Goal: Information Seeking & Learning: Learn about a topic

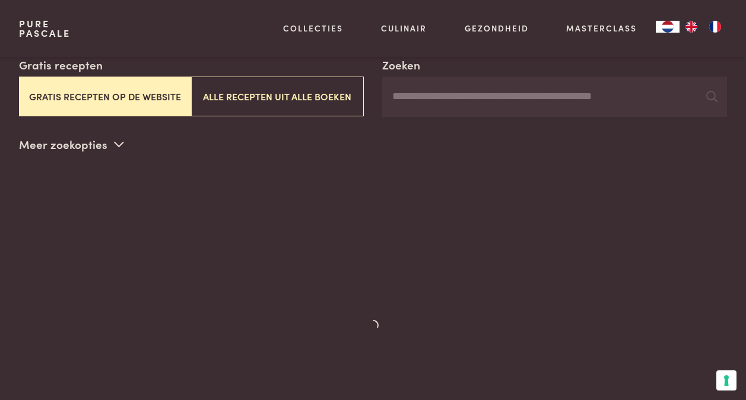
scroll to position [223, 0]
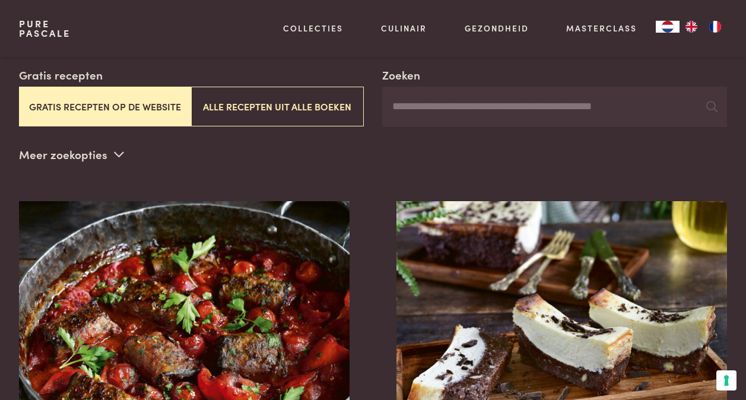
click at [396, 91] on input "Zoeken" at bounding box center [554, 107] width 345 height 40
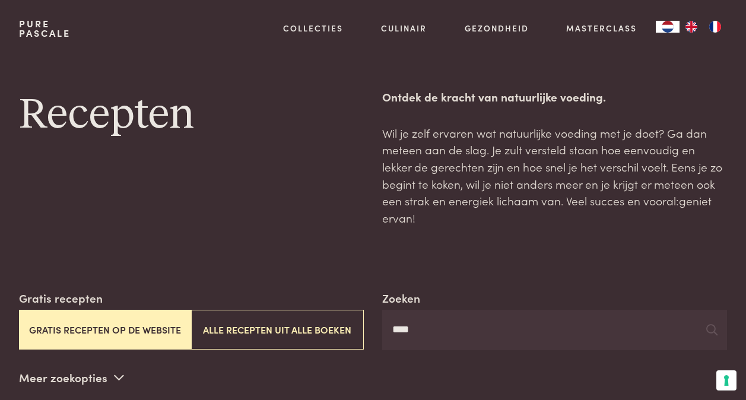
type input "****"
drag, startPoint x: 431, startPoint y: 314, endPoint x: 389, endPoint y: 309, distance: 43.0
click at [389, 310] on input "****" at bounding box center [554, 330] width 345 height 40
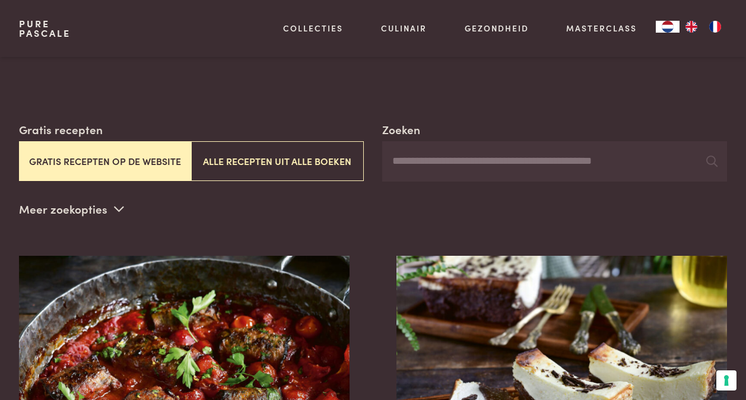
scroll to position [169, 0]
click at [117, 202] on icon at bounding box center [119, 207] width 10 height 11
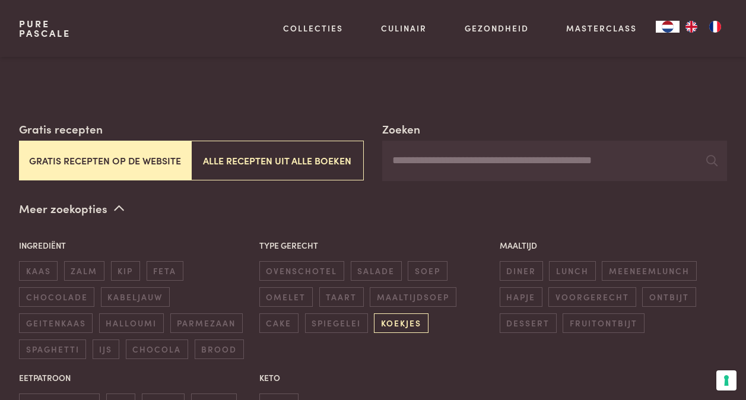
click at [403, 313] on span "koekjes" at bounding box center [401, 323] width 54 height 20
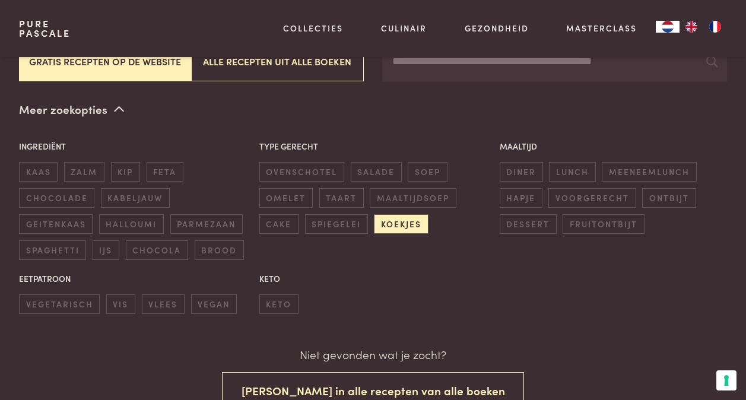
scroll to position [272, 0]
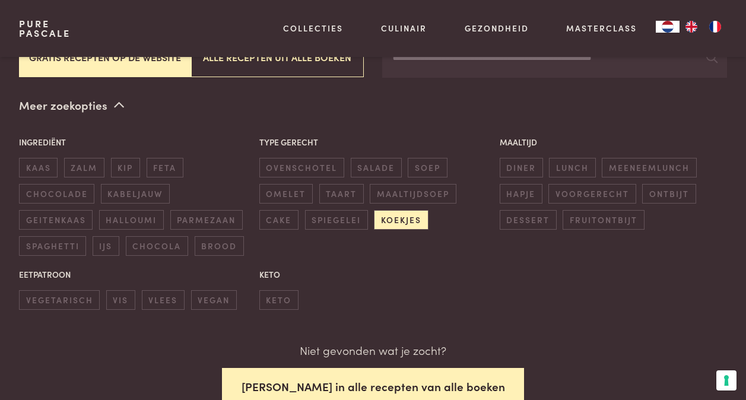
click at [397, 373] on button "Zoek in alle recepten van alle boeken" at bounding box center [373, 386] width 303 height 37
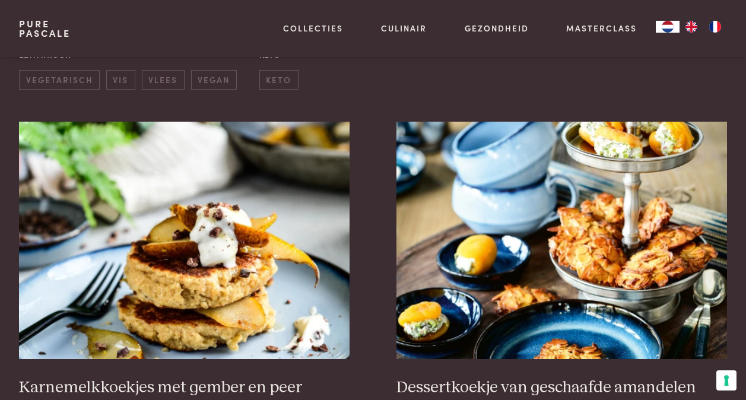
scroll to position [500, 0]
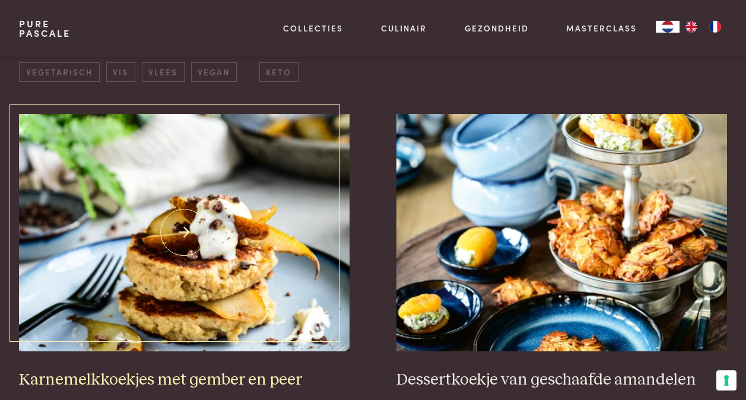
click at [246, 210] on img at bounding box center [184, 232] width 330 height 237
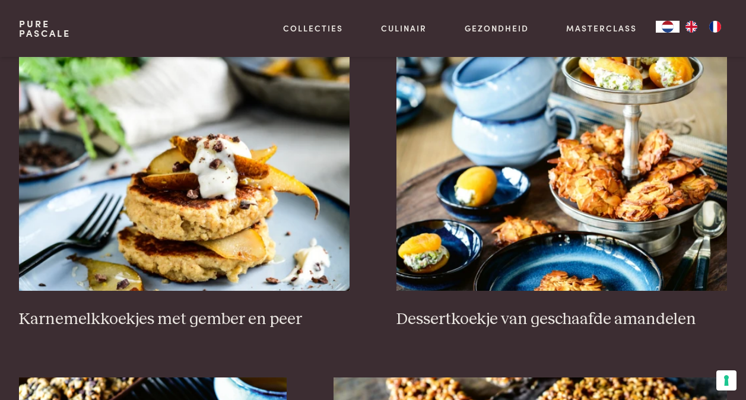
scroll to position [614, 0]
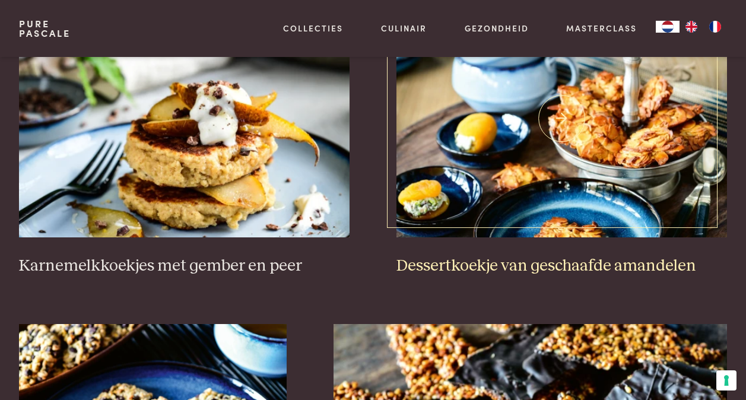
click at [598, 133] on img at bounding box center [561, 118] width 330 height 237
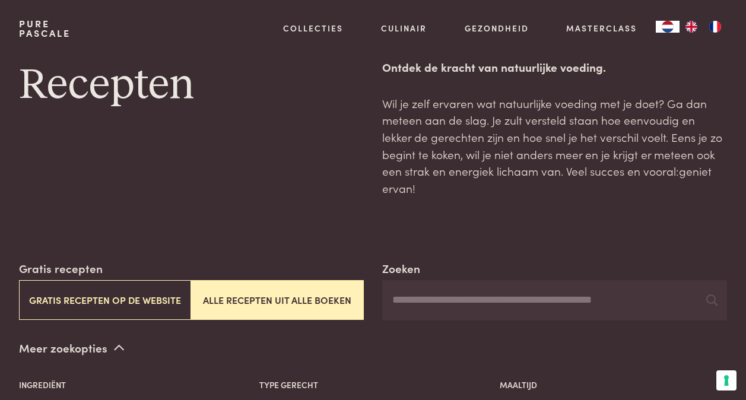
scroll to position [0, 0]
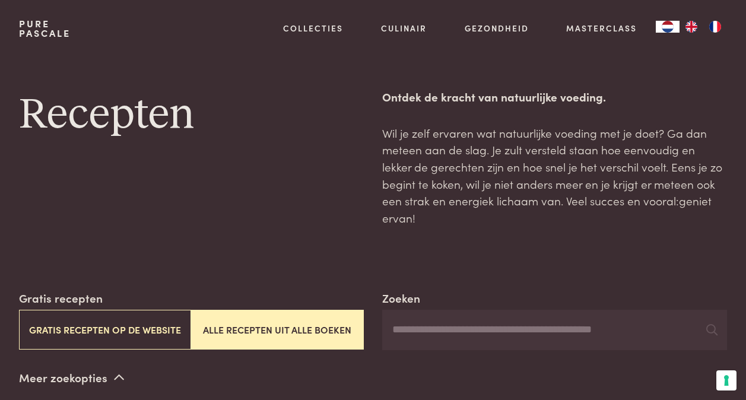
click at [114, 372] on icon at bounding box center [119, 377] width 10 height 11
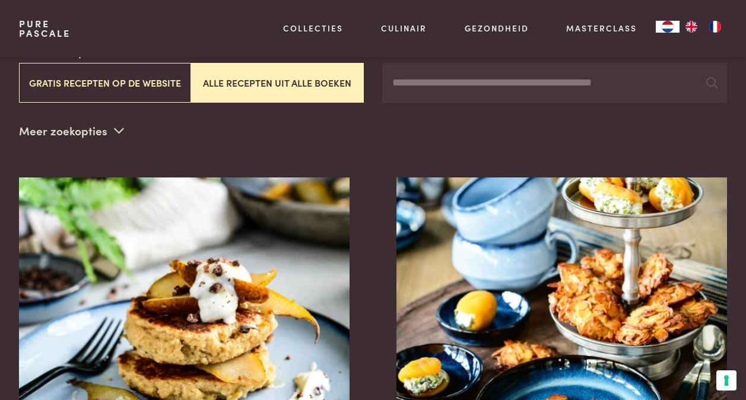
scroll to position [247, 0]
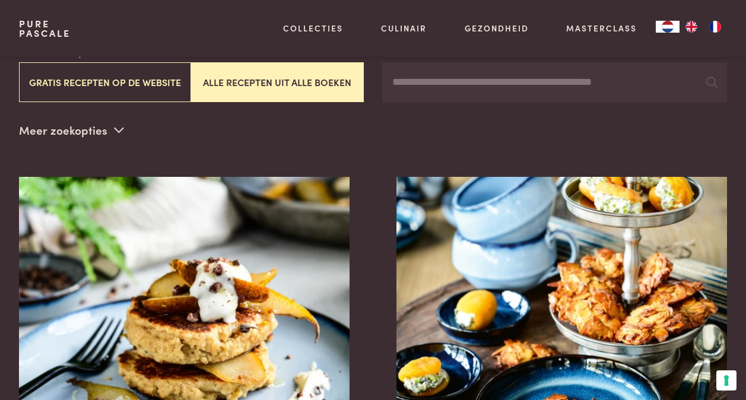
click at [114, 124] on icon at bounding box center [119, 129] width 10 height 11
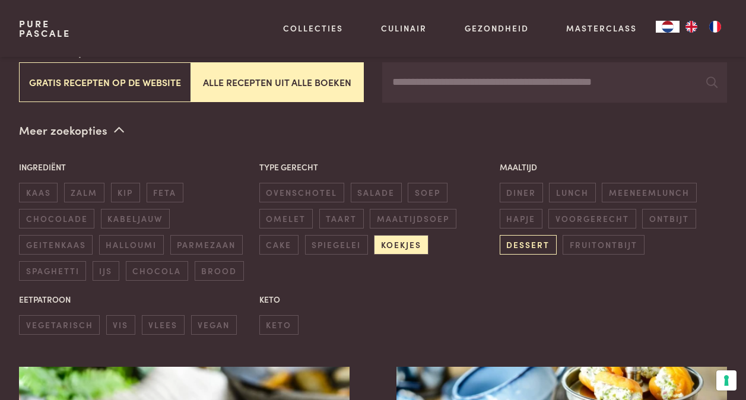
click at [513, 235] on span "dessert" at bounding box center [527, 245] width 57 height 20
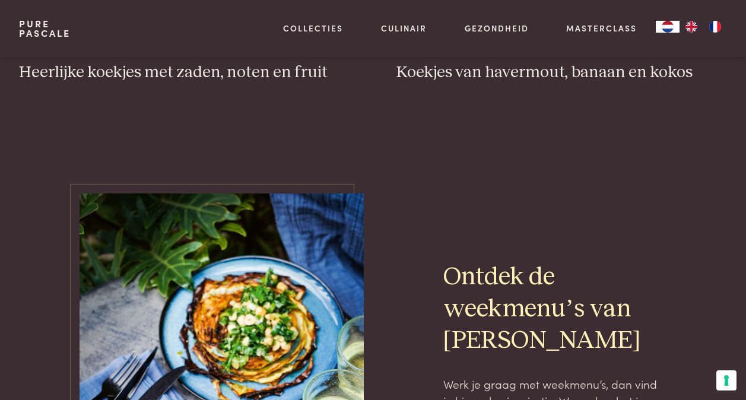
scroll to position [1807, 0]
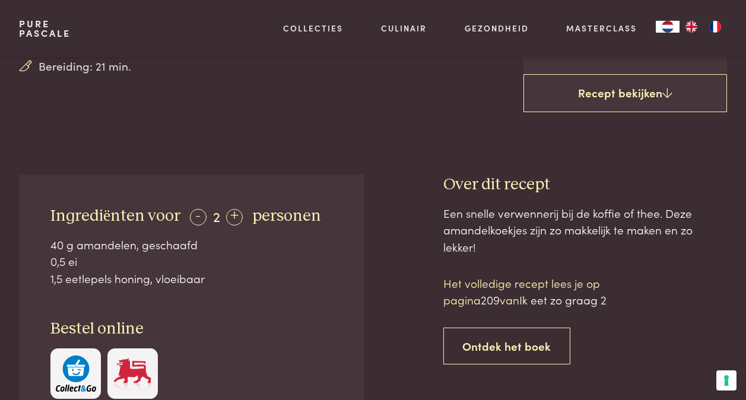
scroll to position [336, 0]
